Goal: Use online tool/utility: Use online tool/utility

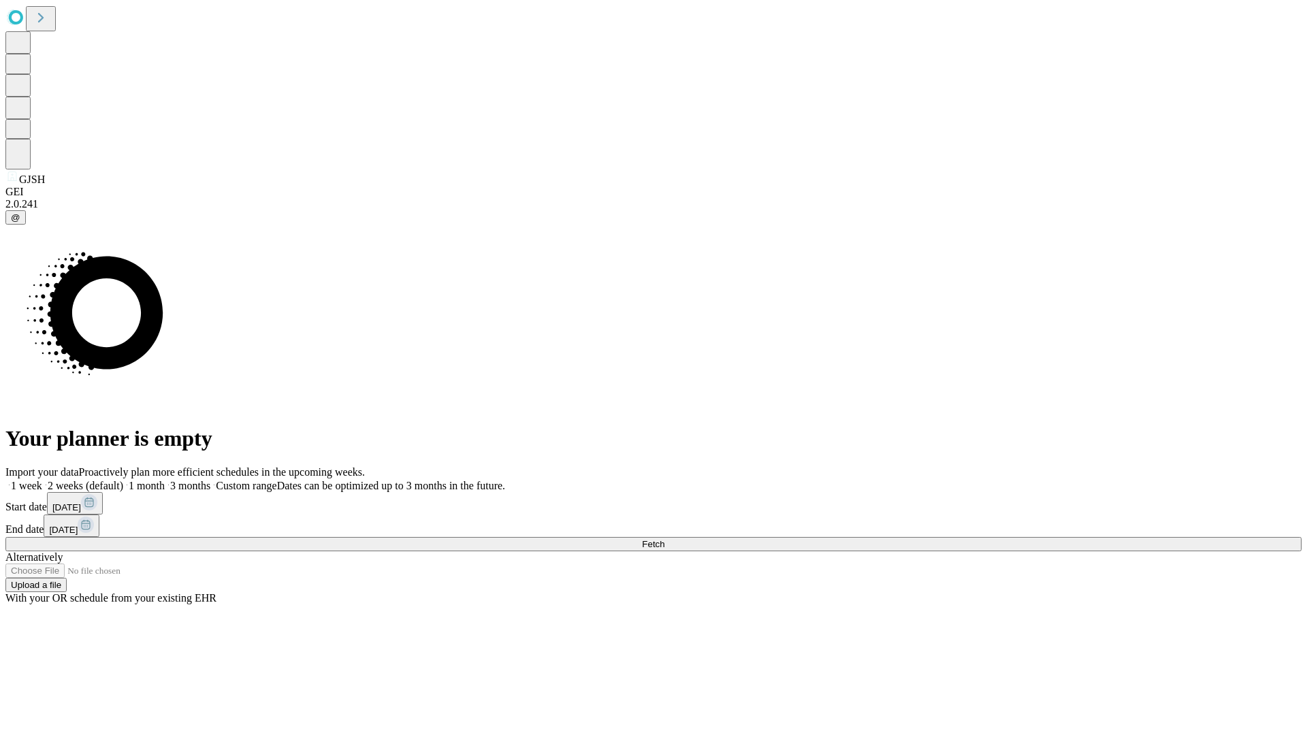
click at [665, 539] on span "Fetch" at bounding box center [653, 544] width 22 height 10
